Goal: Transaction & Acquisition: Purchase product/service

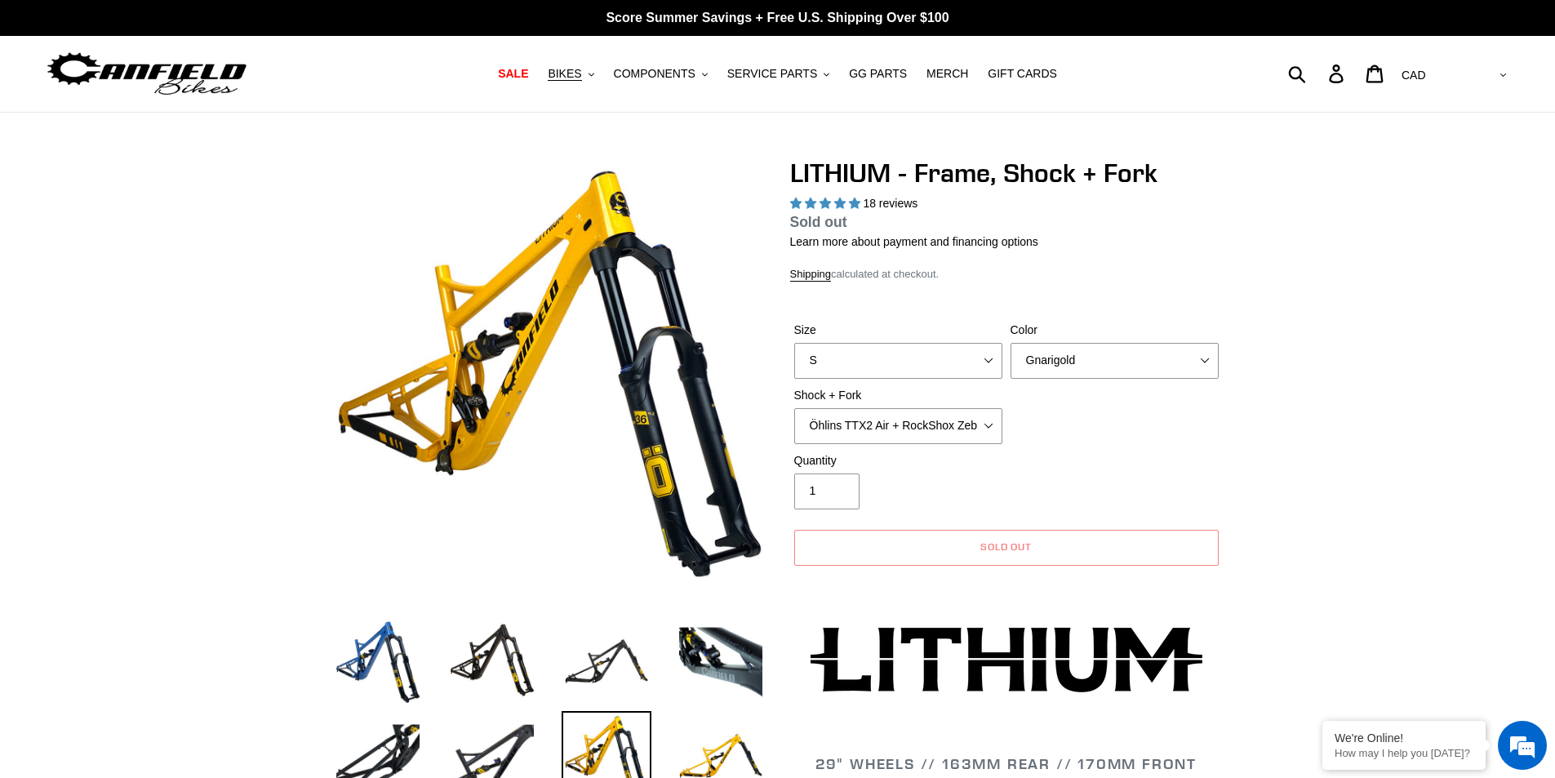
select select "highest-rating"
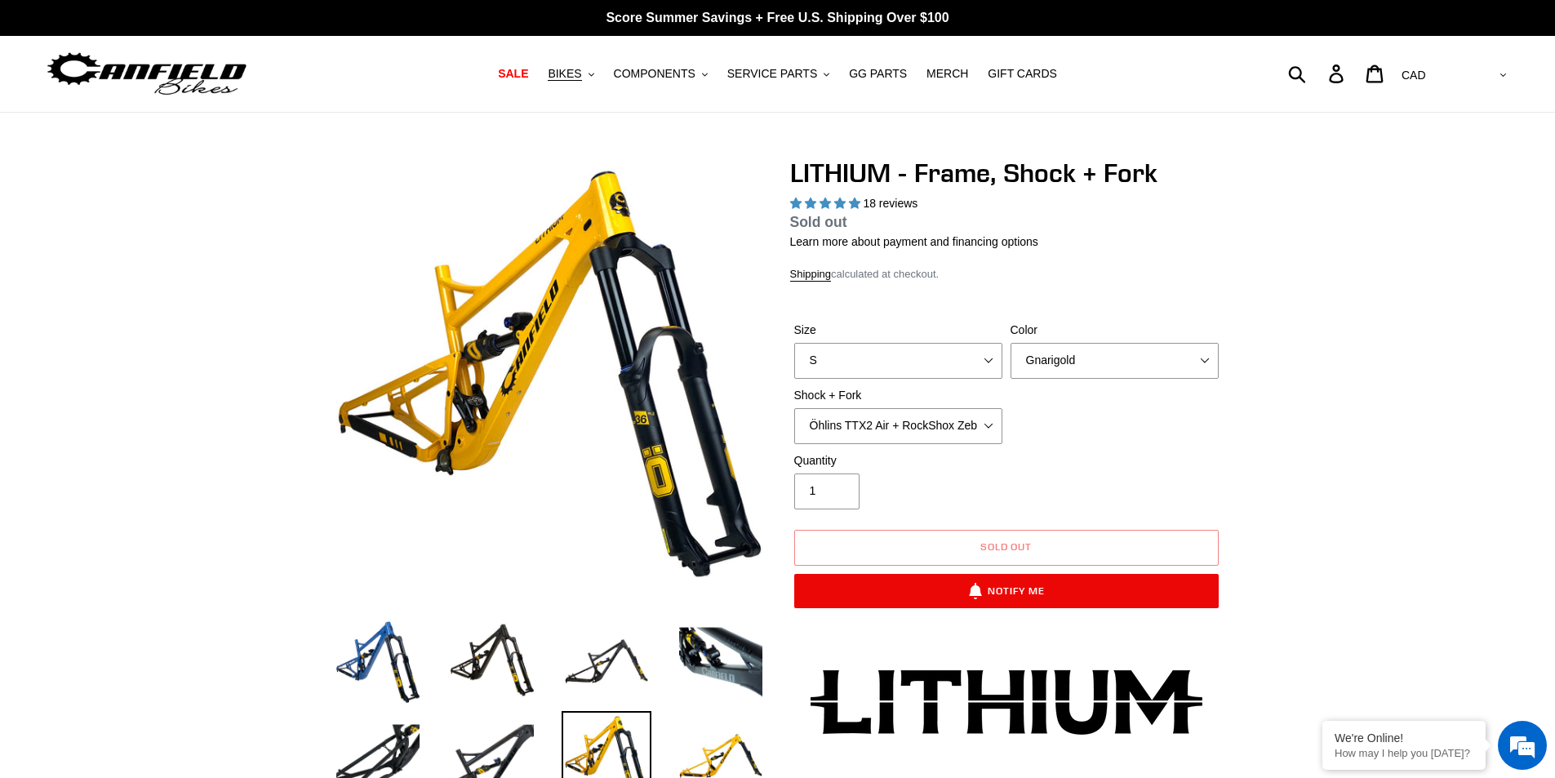
select select "L"
click at [794, 343] on select "S M L XL" at bounding box center [898, 361] width 208 height 36
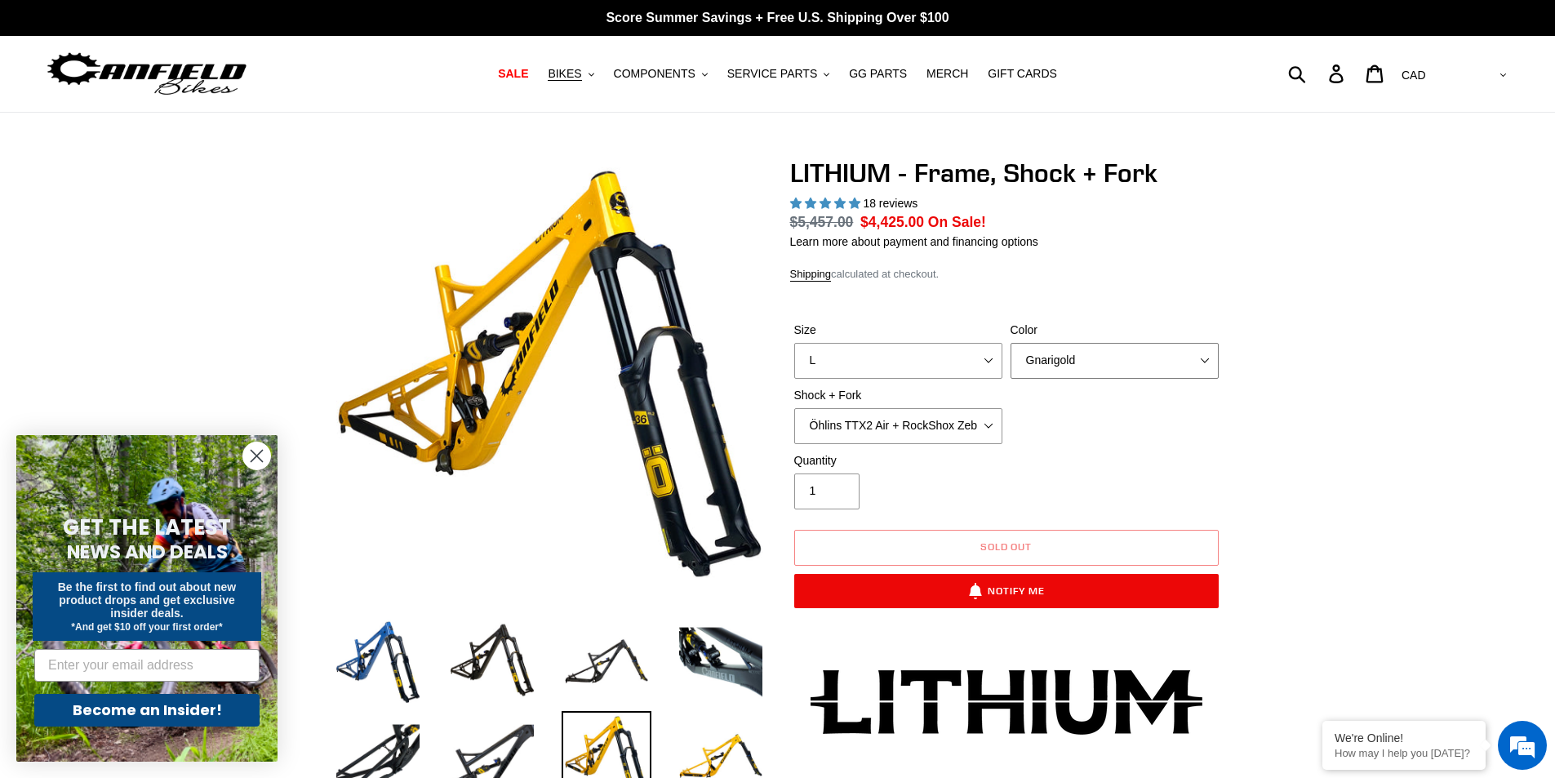
click at [1123, 364] on select "Gnarigold Blue Velvet Stealth Black" at bounding box center [1115, 361] width 208 height 36
click at [1011, 343] on select "Gnarigold Blue Velvet Stealth Black" at bounding box center [1115, 361] width 208 height 36
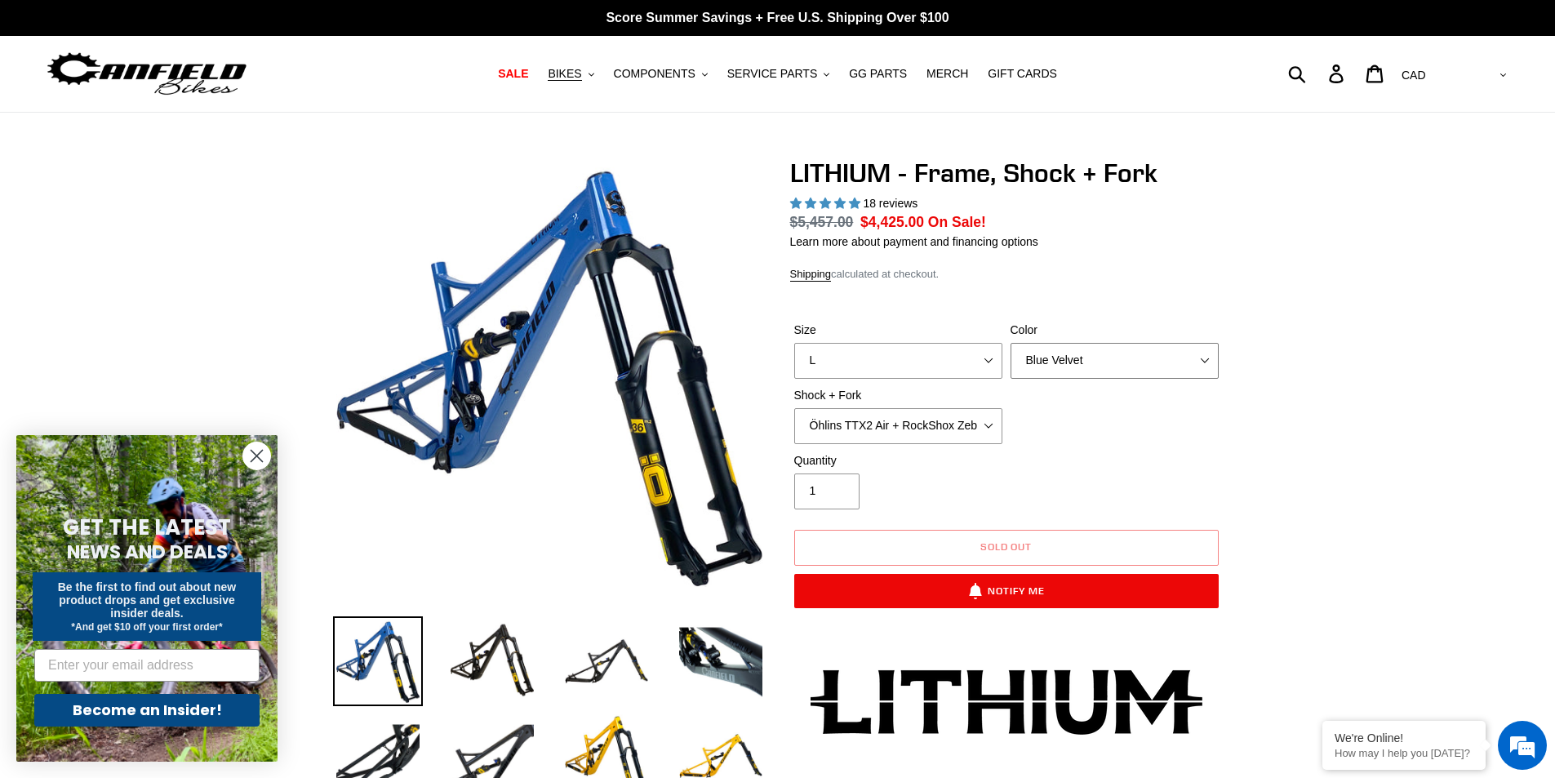
click at [1106, 362] on select "Gnarigold Blue Velvet Stealth Black" at bounding box center [1115, 361] width 208 height 36
select select "Stealth Black"
click at [1011, 343] on select "Gnarigold Blue Velvet Stealth Black" at bounding box center [1115, 361] width 208 height 36
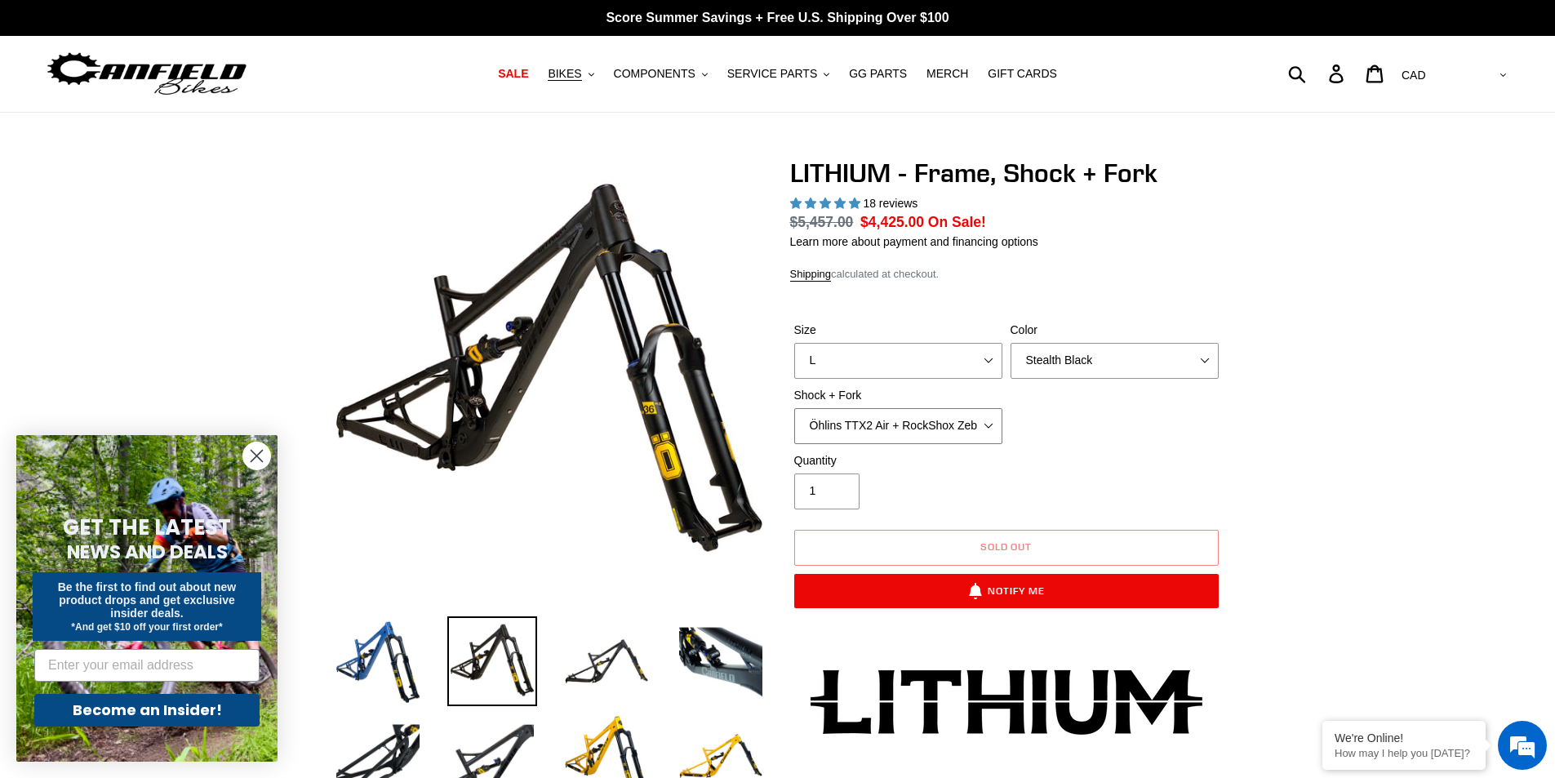
click at [940, 423] on select "Öhlins TTX2 Air + RockShox Zeb Ultimate 170mm Fox FLOAT X2 Factory + Fox 38 FLO…" at bounding box center [898, 426] width 208 height 36
select select "Fox FLOAT X2 Factory + Fox 38 FLOAT Factory 170mm"
click at [794, 408] on select "Öhlins TTX2 Air + RockShox Zeb Ultimate 170mm Fox FLOAT X2 Factory + Fox 38 FLO…" at bounding box center [898, 426] width 208 height 36
click at [1048, 356] on select "Gnarigold Blue Velvet Stealth Black" at bounding box center [1115, 361] width 208 height 36
select select "Gnarigold"
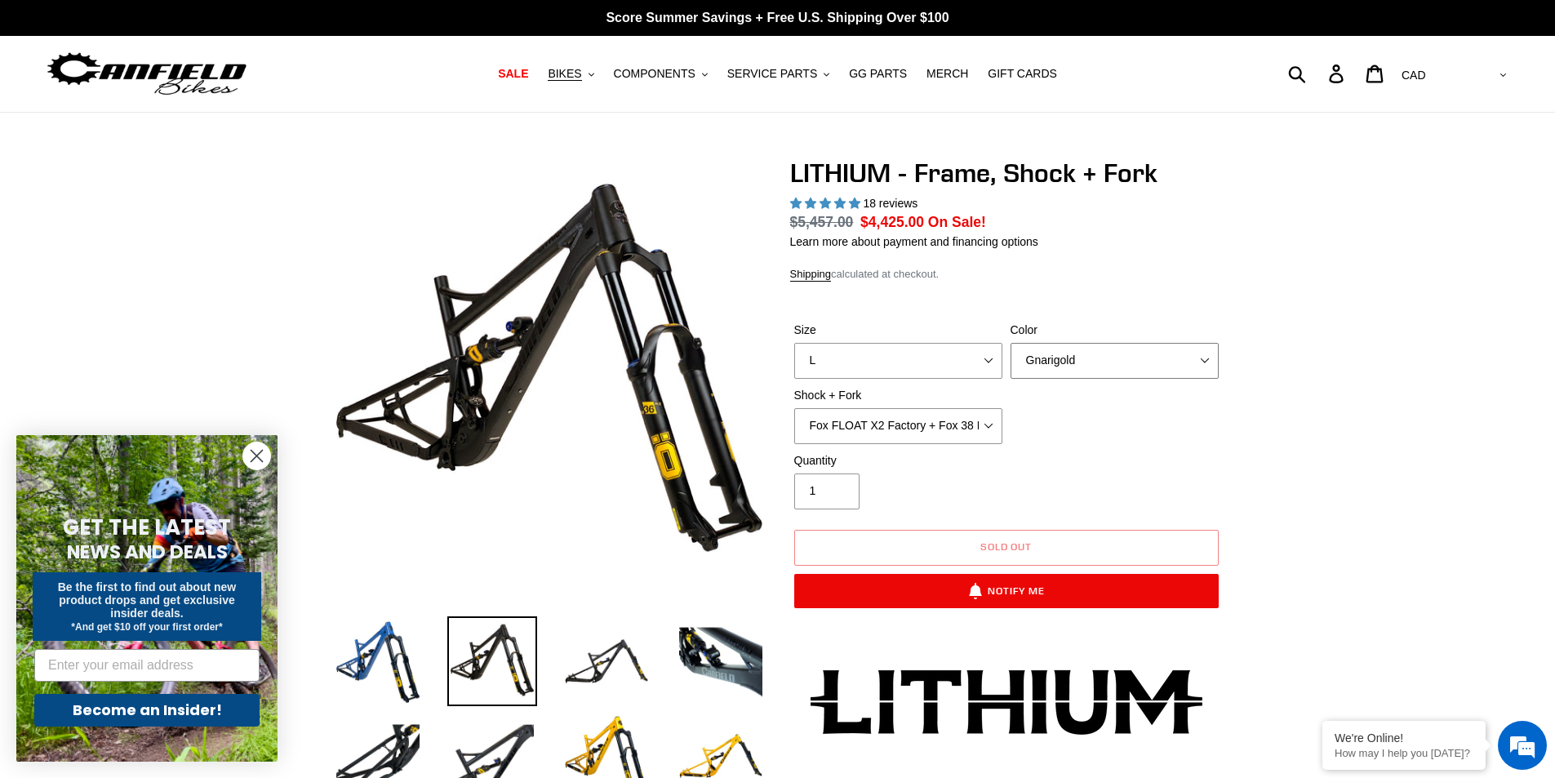
click at [1011, 343] on select "Gnarigold Blue Velvet Stealth Black" at bounding box center [1115, 361] width 208 height 36
click at [959, 419] on select "Öhlins TTX2 Air + RockShox Zeb Ultimate 170mm Fox FLOAT X2 Factory + Fox 38 FLO…" at bounding box center [898, 426] width 208 height 36
select select "EXT Storia V3-S + EXT Era V2.1 170mm"
click at [794, 408] on select "Öhlins TTX2 Air + RockShox Zeb Ultimate 170mm Fox FLOAT X2 Factory + Fox 38 FLO…" at bounding box center [898, 426] width 208 height 36
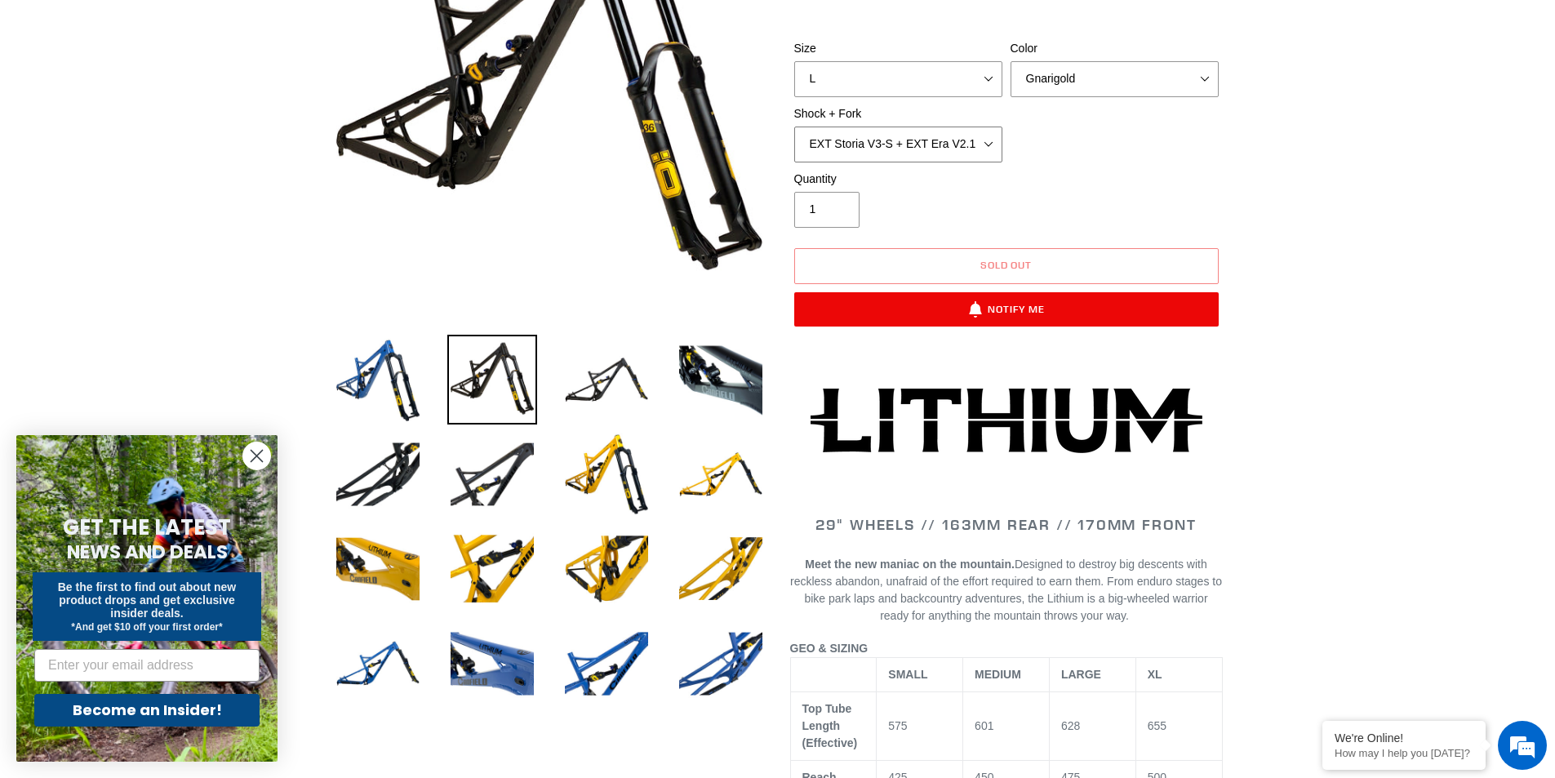
scroll to position [490, 0]
